Goal: Task Accomplishment & Management: Manage account settings

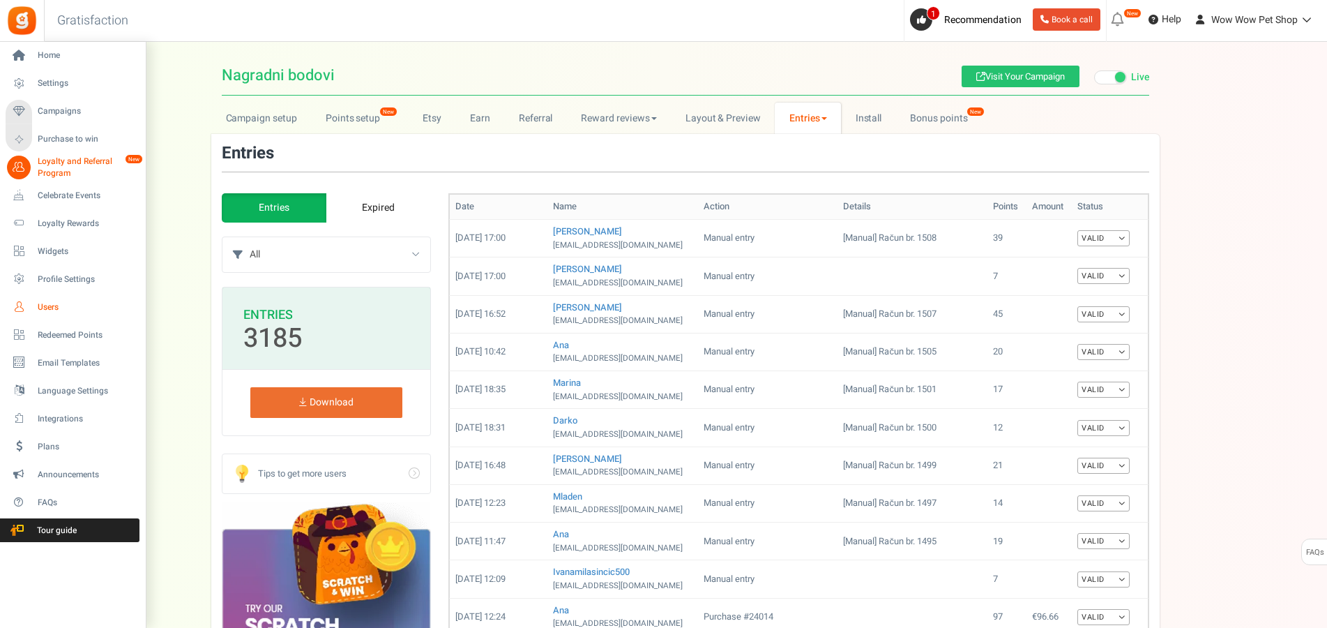
click at [50, 309] on span "Users" at bounding box center [87, 307] width 98 height 12
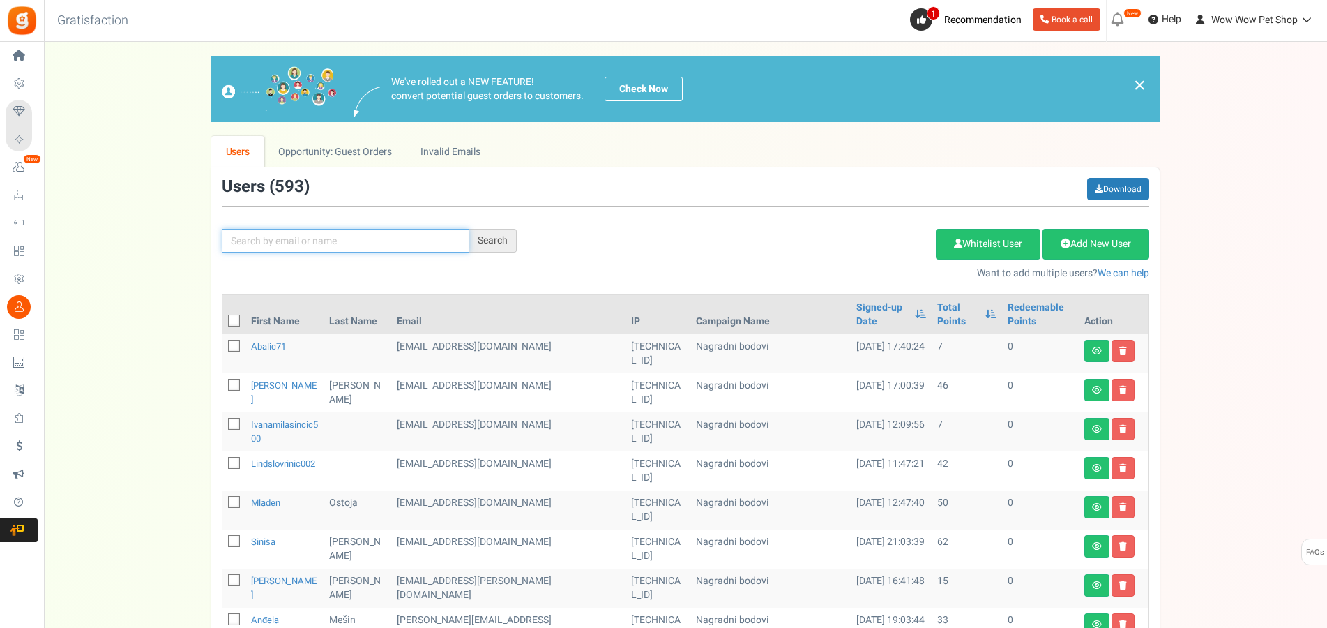
click at [340, 243] on input "text" at bounding box center [346, 241] width 248 height 24
type input "krst"
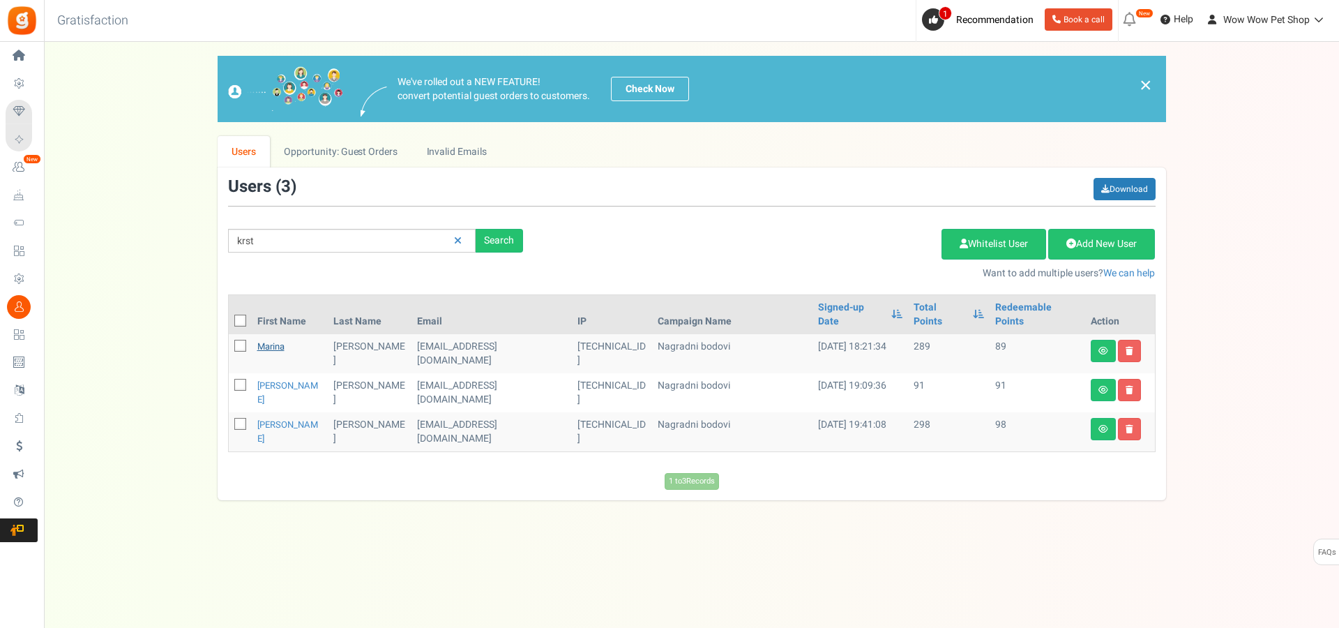
click at [272, 340] on link "Marina" at bounding box center [270, 346] width 27 height 13
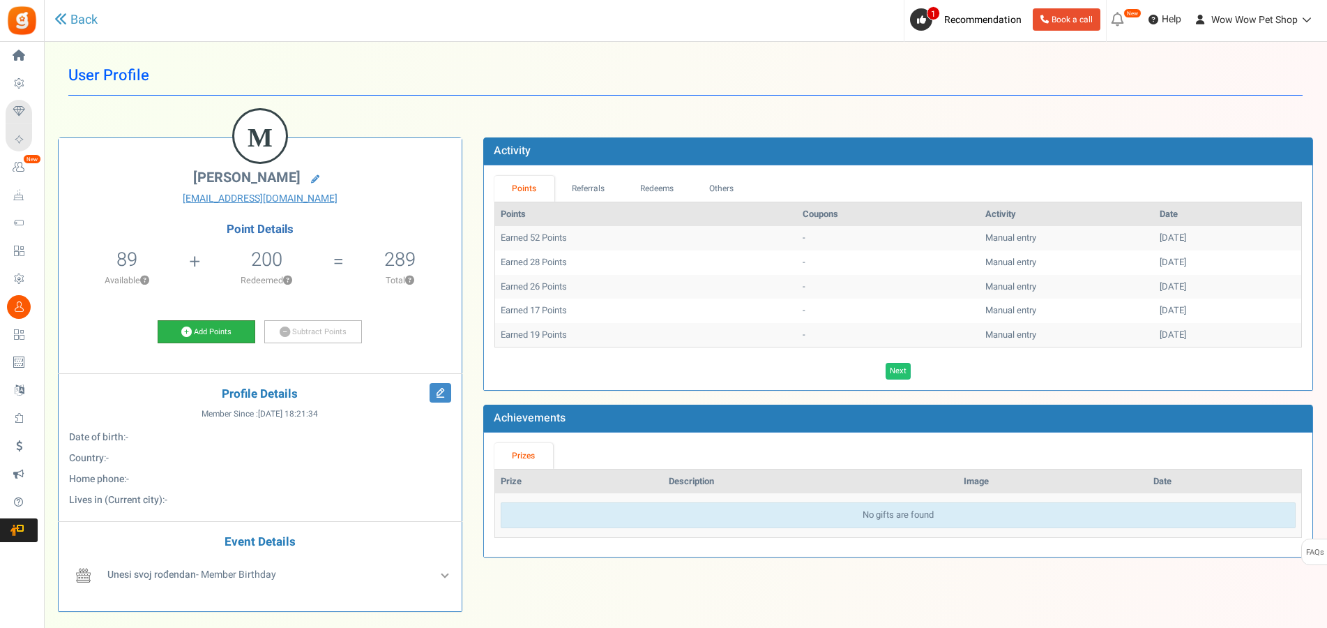
click at [215, 330] on link "Add Points" at bounding box center [207, 332] width 98 height 24
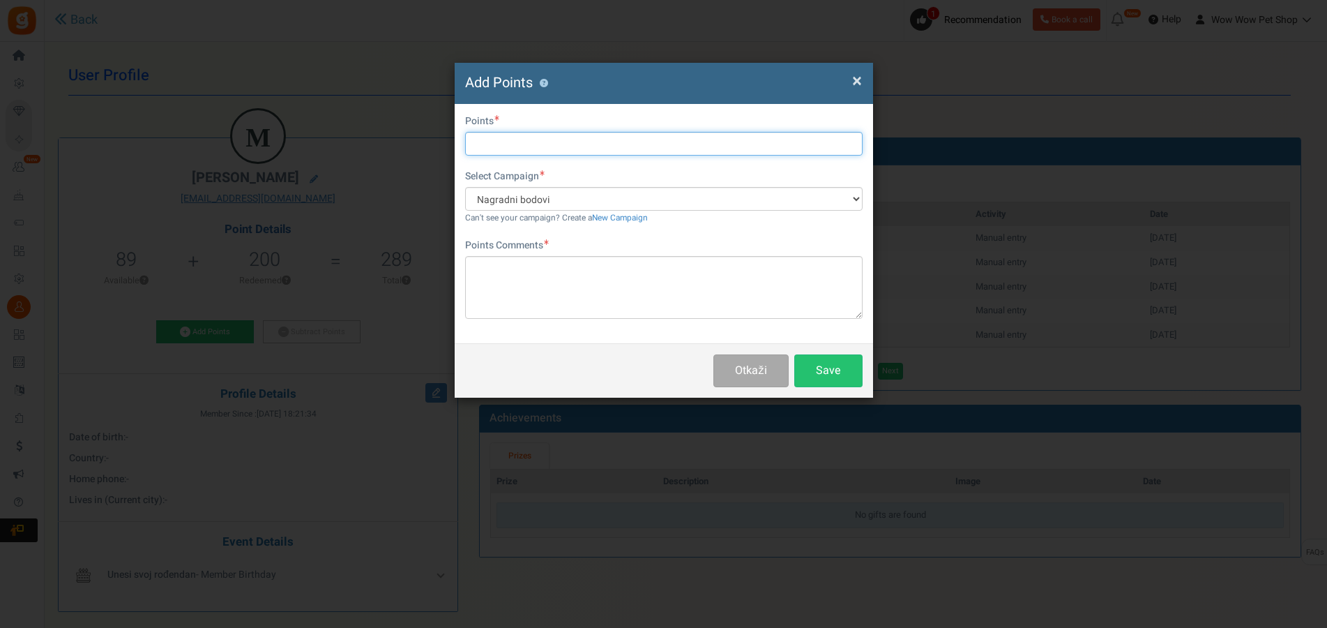
click at [524, 143] on input "text" at bounding box center [663, 144] width 397 height 24
click at [493, 143] on input "text" at bounding box center [663, 144] width 397 height 24
type input "58"
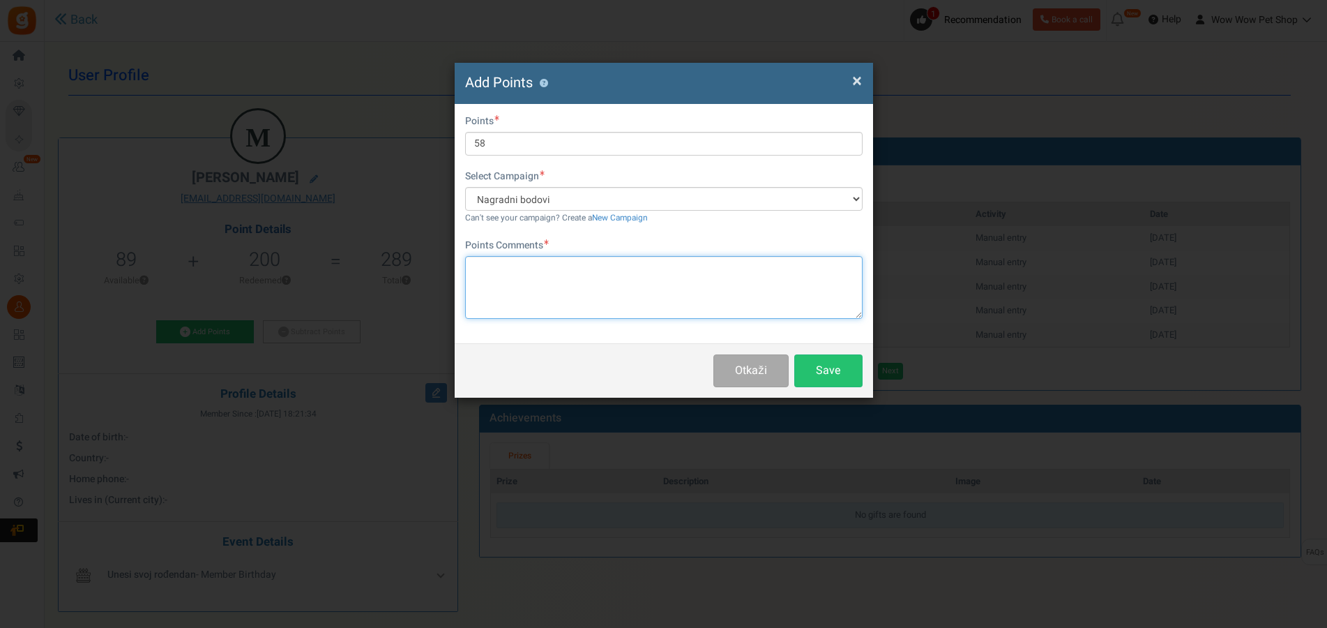
click at [621, 300] on textarea at bounding box center [663, 287] width 397 height 63
paste textarea "1509"
type textarea "Račun br. 1509"
click at [836, 378] on button "Save" at bounding box center [828, 370] width 68 height 33
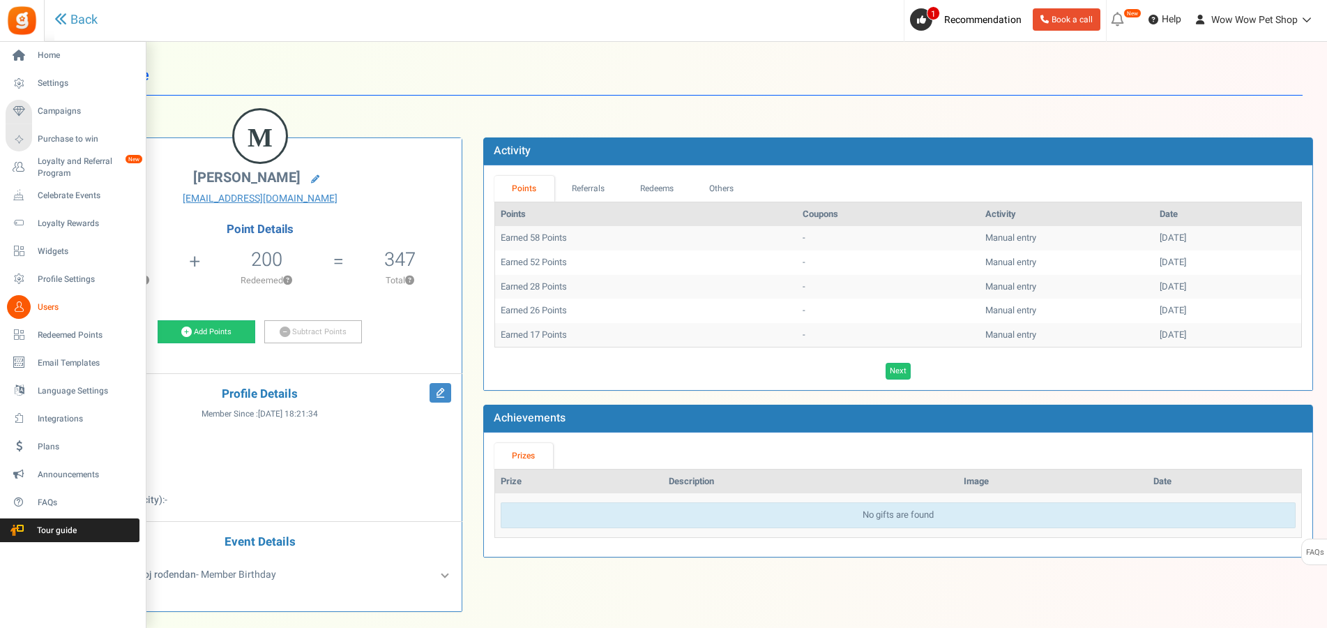
click at [20, 305] on icon at bounding box center [19, 307] width 24 height 24
